Goal: Information Seeking & Learning: Learn about a topic

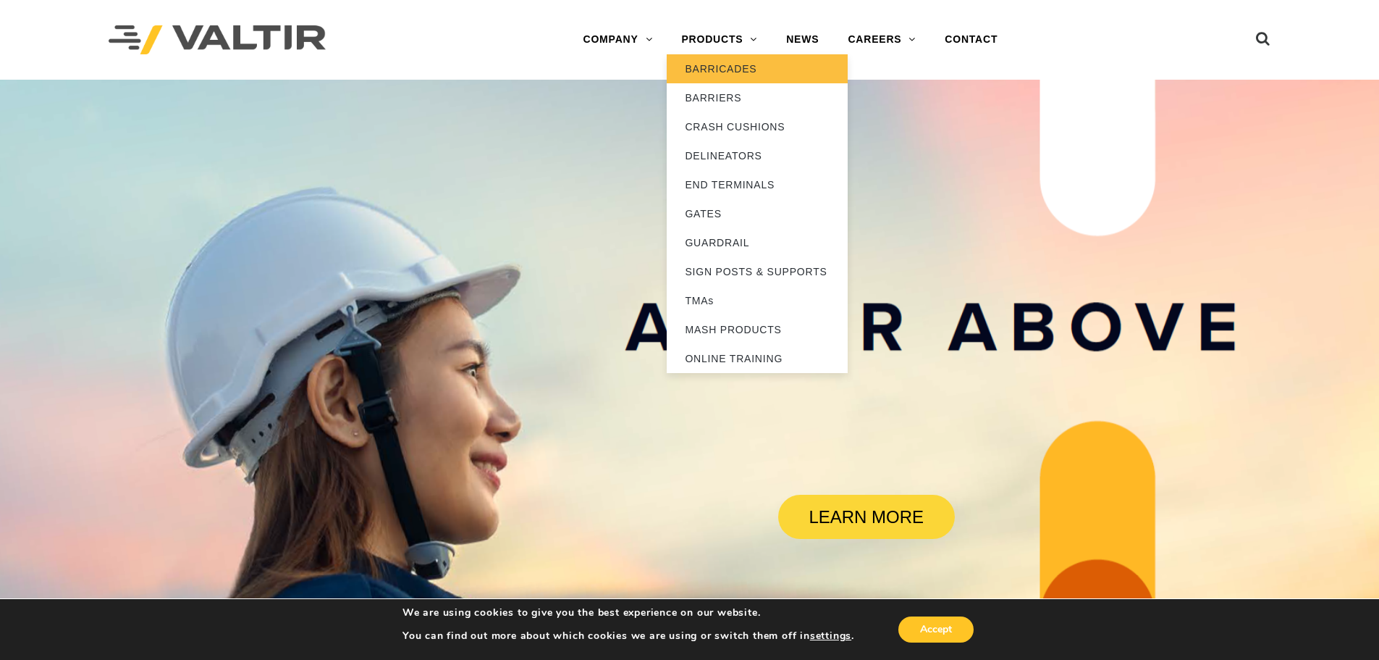
click at [707, 72] on link "BARRICADES" at bounding box center [757, 68] width 181 height 29
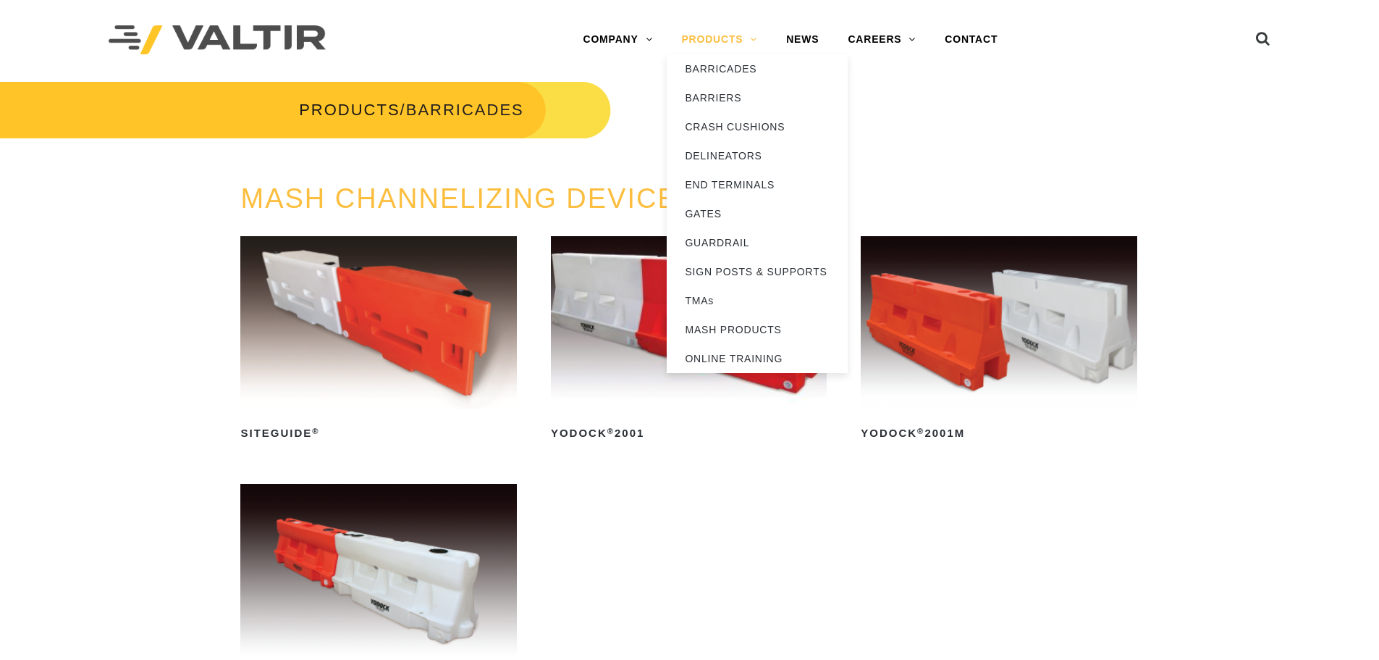
click at [711, 41] on link "PRODUCTS" at bounding box center [719, 39] width 105 height 29
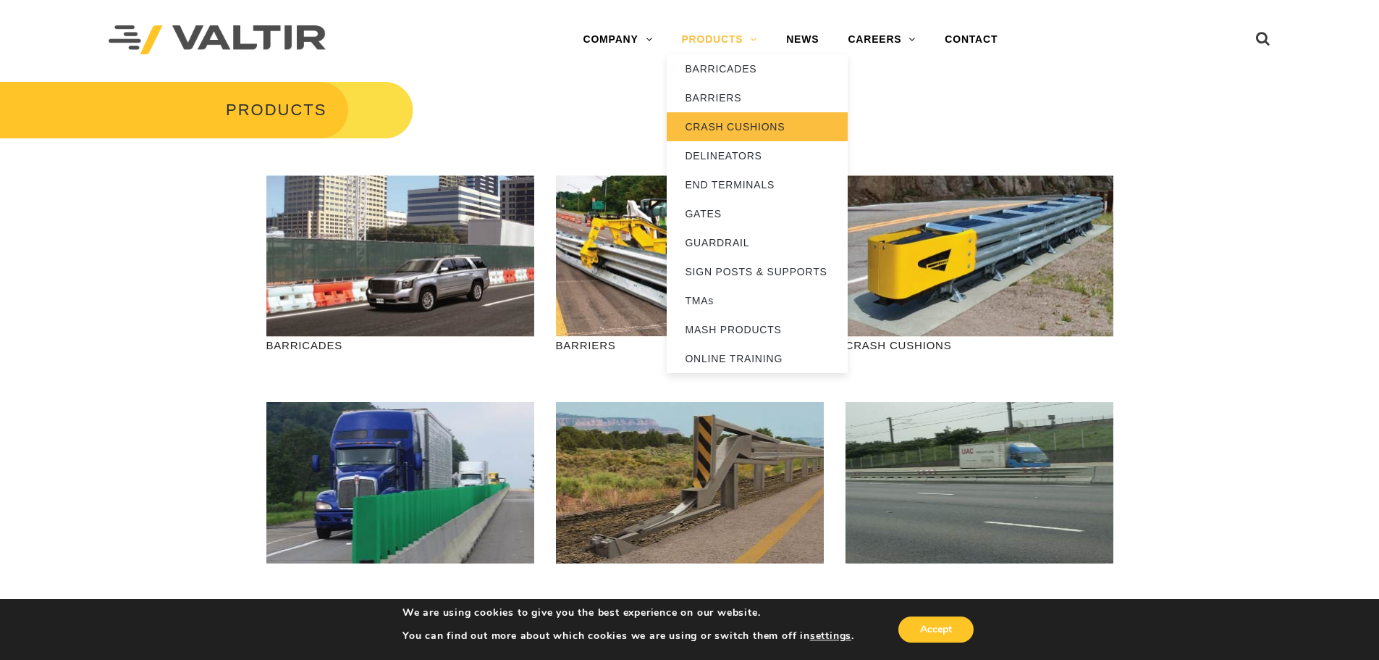
click at [716, 128] on link "CRASH CUSHIONS" at bounding box center [757, 126] width 181 height 29
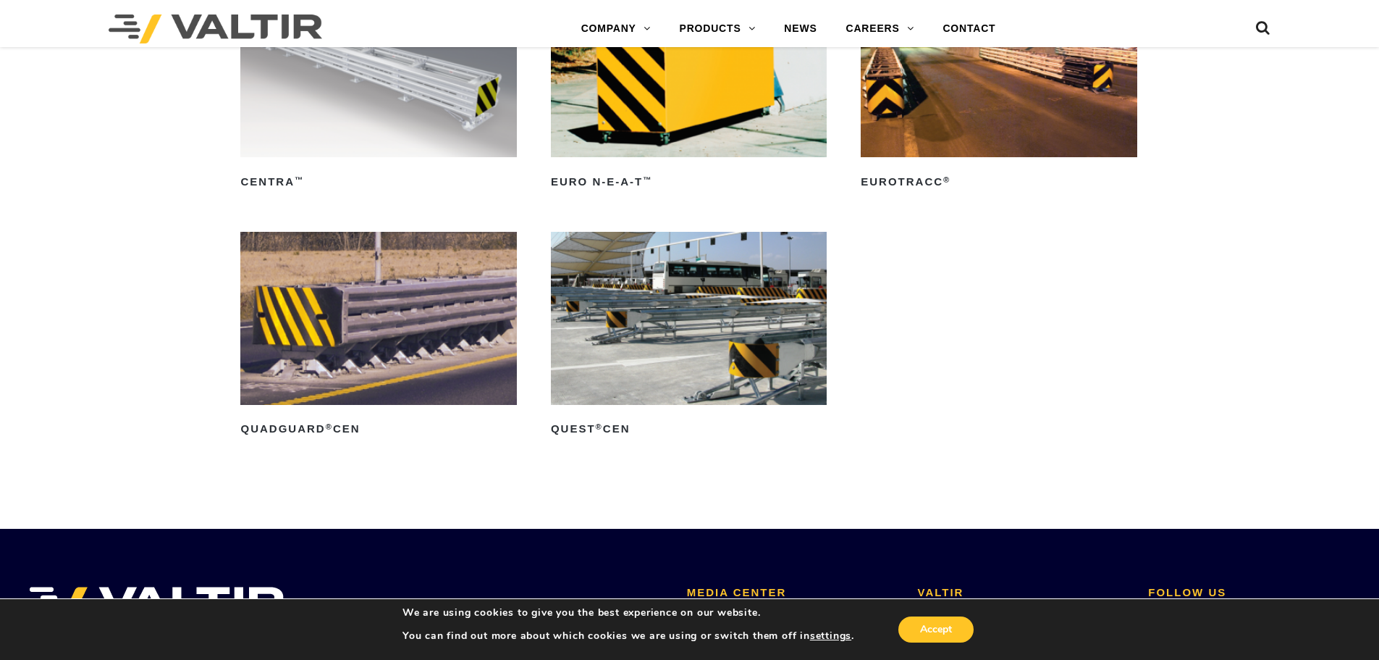
scroll to position [4850, 0]
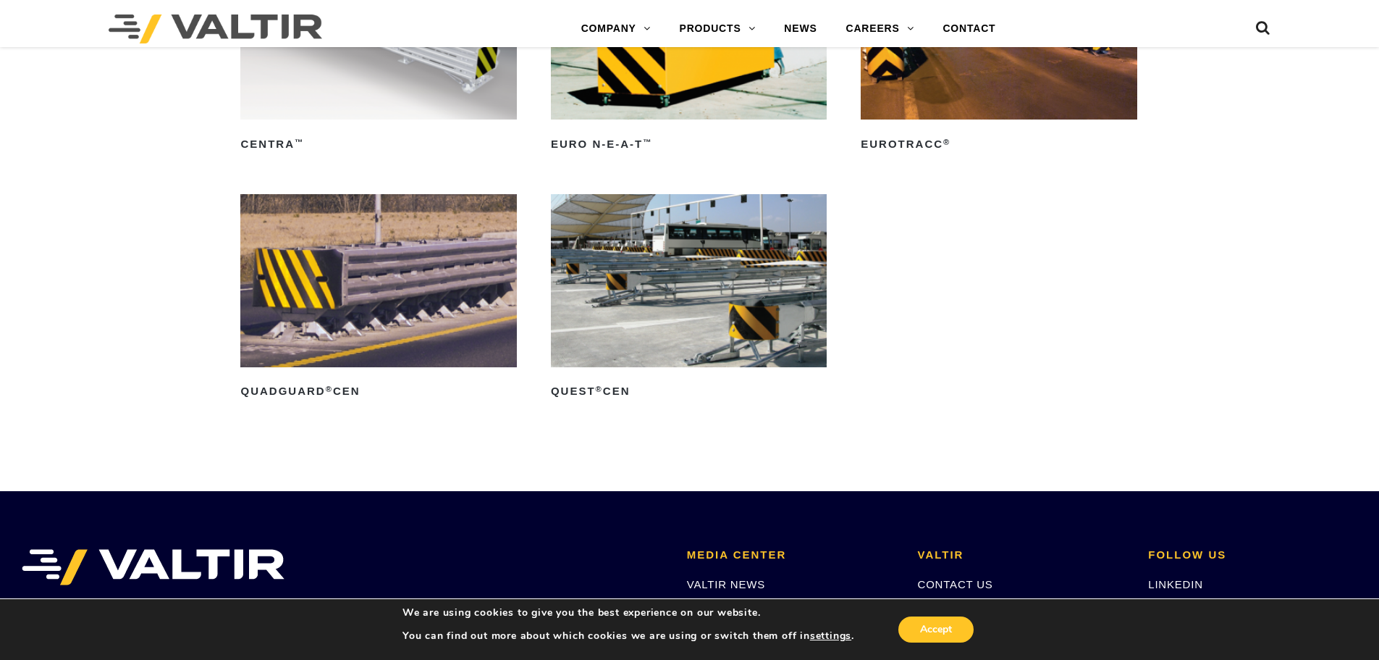
click at [290, 277] on img at bounding box center [378, 280] width 276 height 172
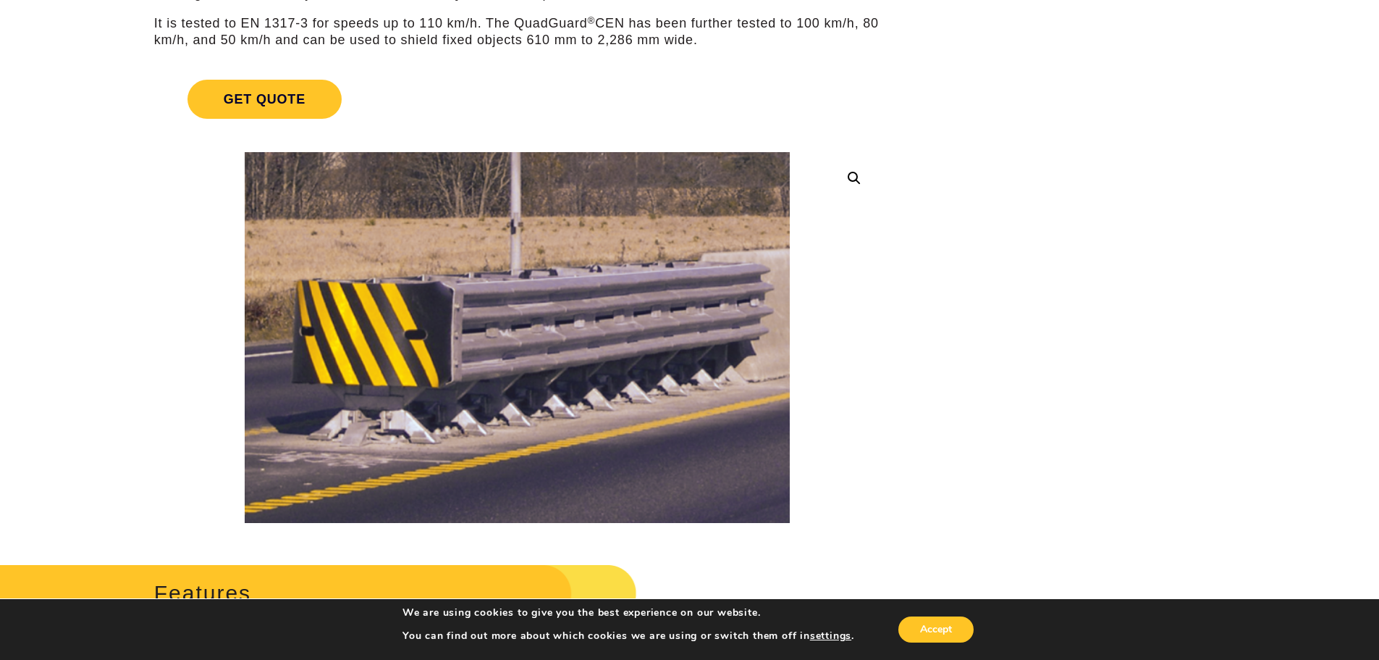
scroll to position [145, 0]
